Goal: Register for event/course

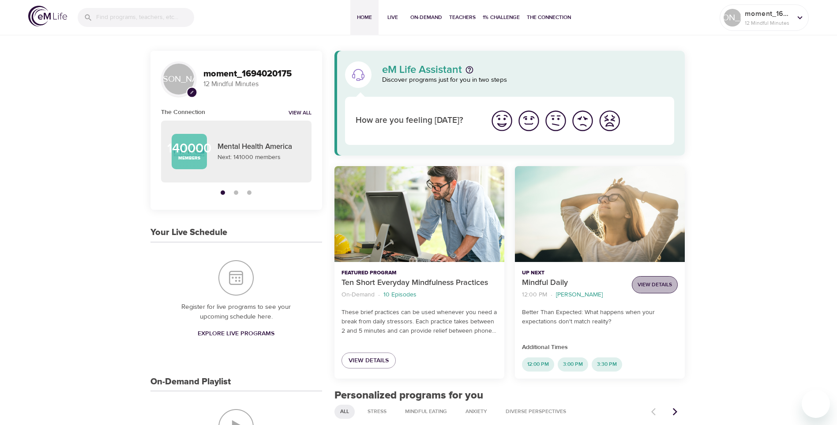
click at [663, 285] on span "View Details" at bounding box center [655, 284] width 34 height 9
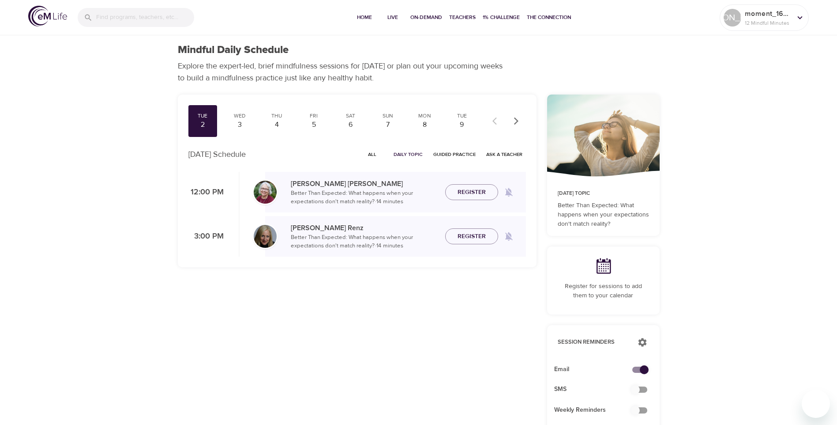
click at [490, 200] on div "[PERSON_NAME] Better Than Expected: What happens when your expectations don't m…" at bounding box center [395, 192] width 261 height 28
click at [466, 192] on span "Register" at bounding box center [472, 192] width 28 height 11
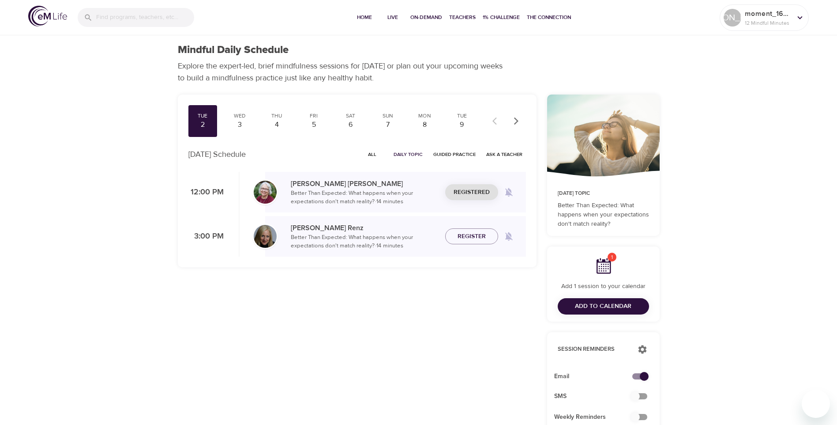
click at [558, 373] on span "Email" at bounding box center [596, 376] width 84 height 9
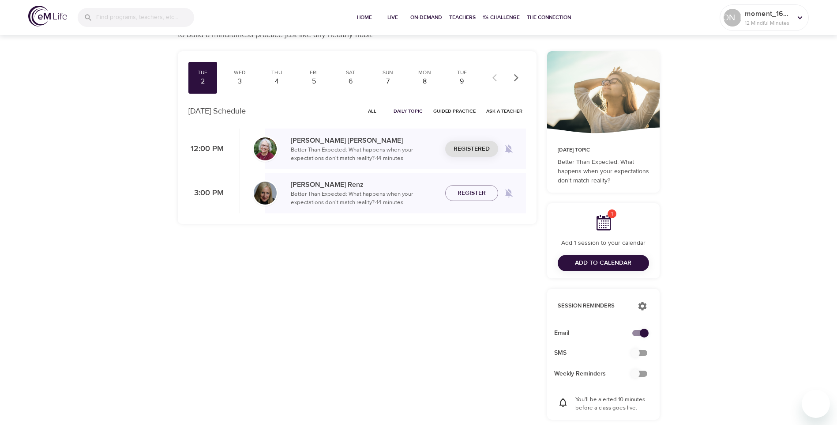
scroll to position [132, 0]
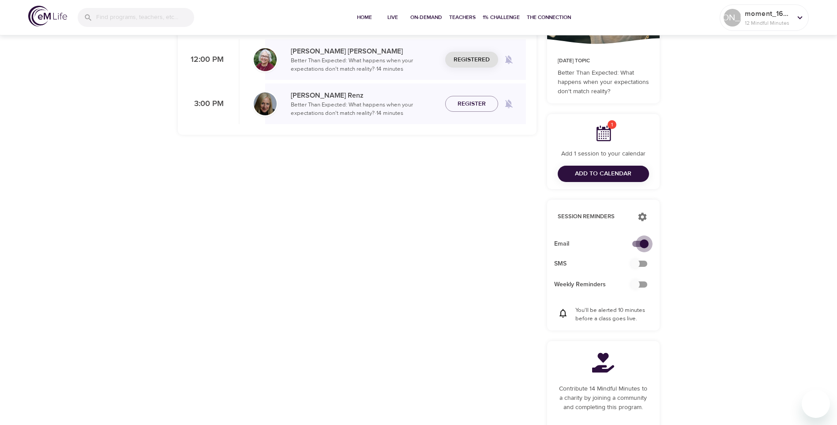
click at [644, 244] on input "checkbox" at bounding box center [644, 243] width 50 height 17
checkbox input "false"
click at [604, 171] on span "Add to Calendar" at bounding box center [603, 173] width 57 height 11
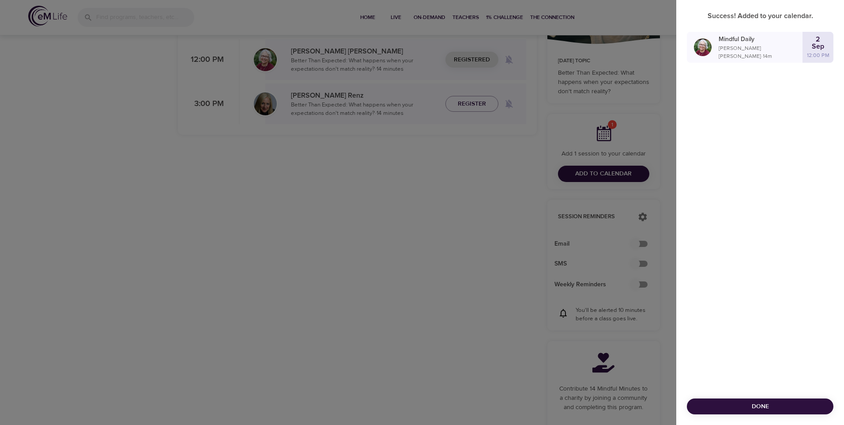
click at [750, 124] on div "Success! Added to your calendar. Mindful Daily [PERSON_NAME] · 14 m [DATE] 12:0…" at bounding box center [760, 212] width 168 height 425
click at [771, 407] on span "Done" at bounding box center [760, 406] width 132 height 11
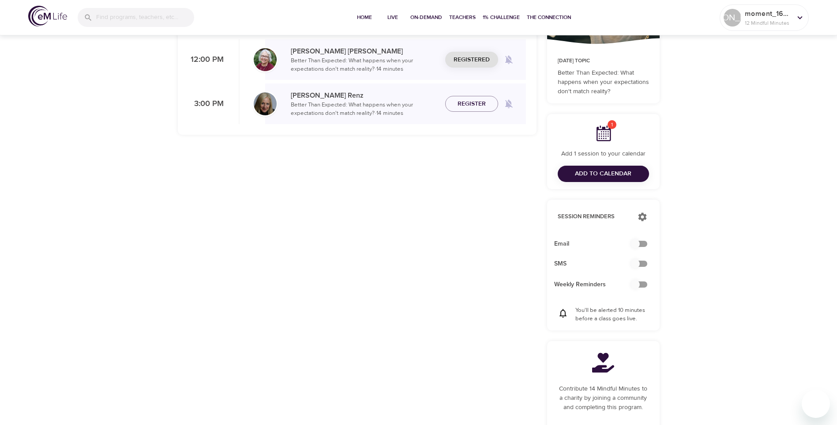
click at [305, 273] on div "Tue 2 Wed 3 Thu 4 Fri 5 Sat 6 Sun 7 Mon 8 Tue 9 Wed 10 Thu 11 Fri 12 Sat 13 Sun…" at bounding box center [357, 209] width 369 height 505
